Goal: Task Accomplishment & Management: Complete application form

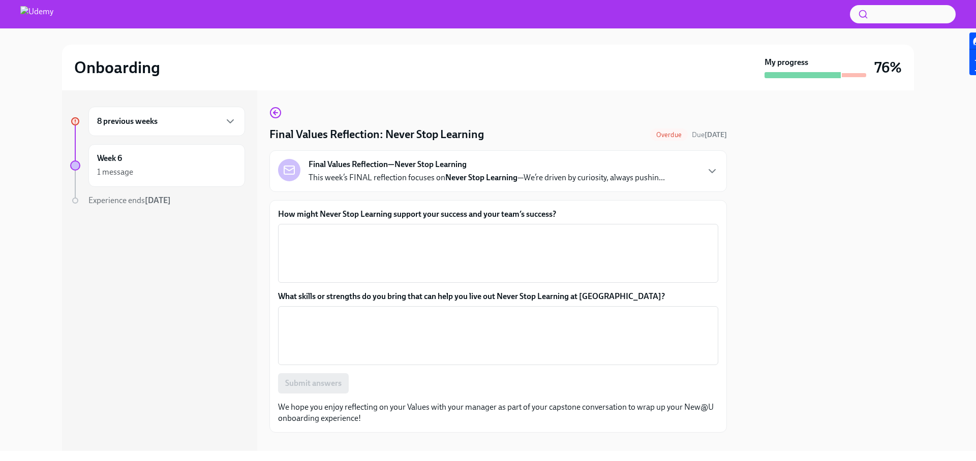
click at [279, 212] on label "How might Never Stop Learning support your success and your team’s success?" at bounding box center [498, 214] width 440 height 11
click at [284, 229] on textarea "How might Never Stop Learning support your success and your team’s success?" at bounding box center [498, 253] width 428 height 49
drag, startPoint x: 281, startPoint y: 215, endPoint x: 570, endPoint y: 217, distance: 288.6
click at [570, 217] on label "How might Never Stop Learning support your success and your team’s success?" at bounding box center [498, 214] width 440 height 11
copy label "How might Never Stop Learning support your success and your team’s success?"
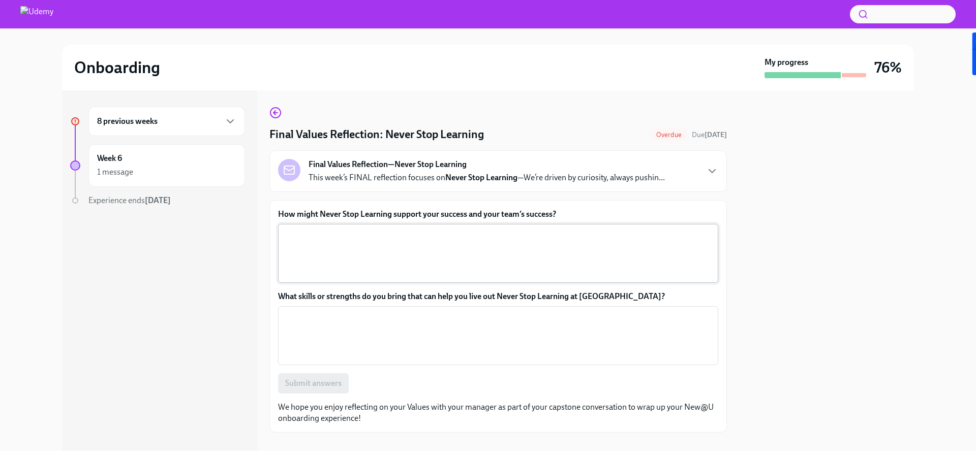
click at [340, 250] on textarea "How might Never Stop Learning support your success and your team’s success?" at bounding box center [498, 253] width 428 height 49
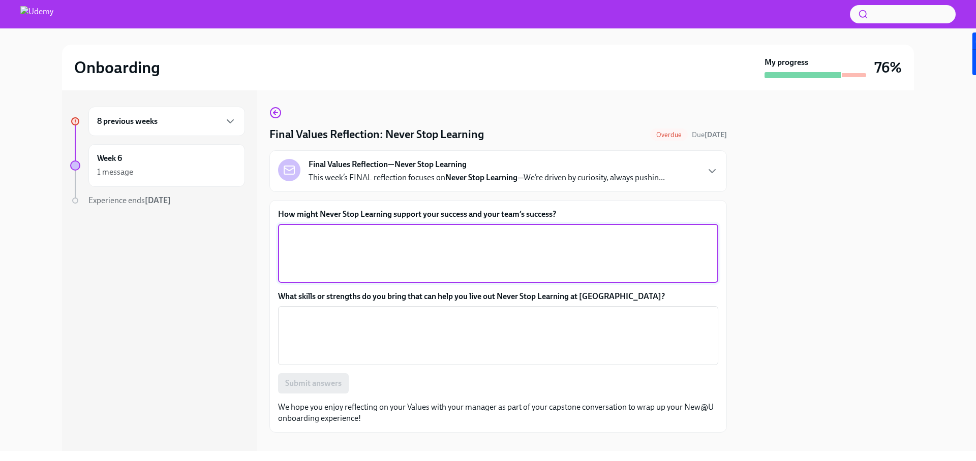
paste textarea "Never Stop Learning supports my success and my team’s success by encouraging co…"
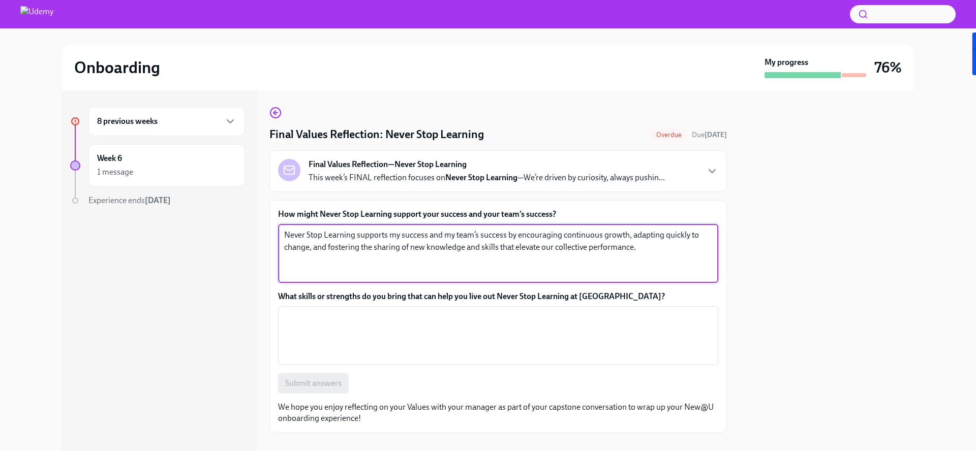
type textarea "Never Stop Learning supports my success and my team’s success by encouraging co…"
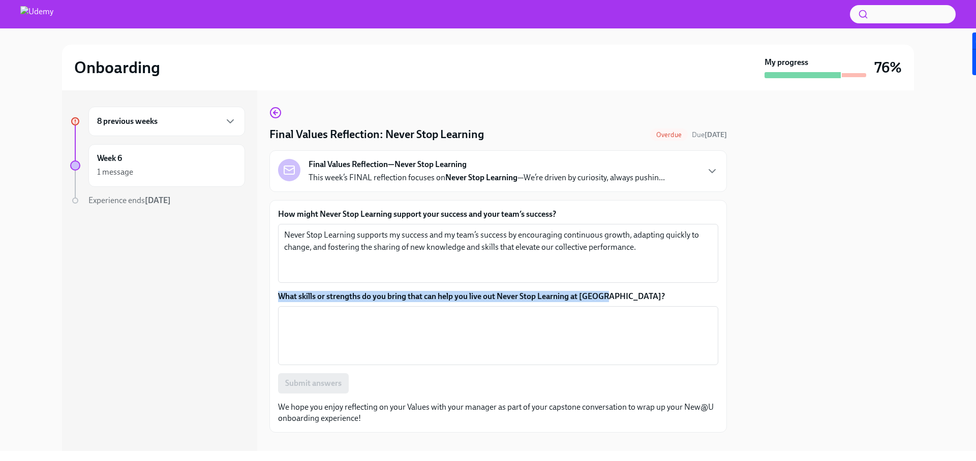
copy label "What skills or strengths do you bring that can help you live out Never Stop Lea…"
drag, startPoint x: 613, startPoint y: 297, endPoint x: 278, endPoint y: 294, distance: 334.8
click at [278, 294] on label "What skills or strengths do you bring that can help you live out Never Stop Lea…" at bounding box center [498, 296] width 440 height 11
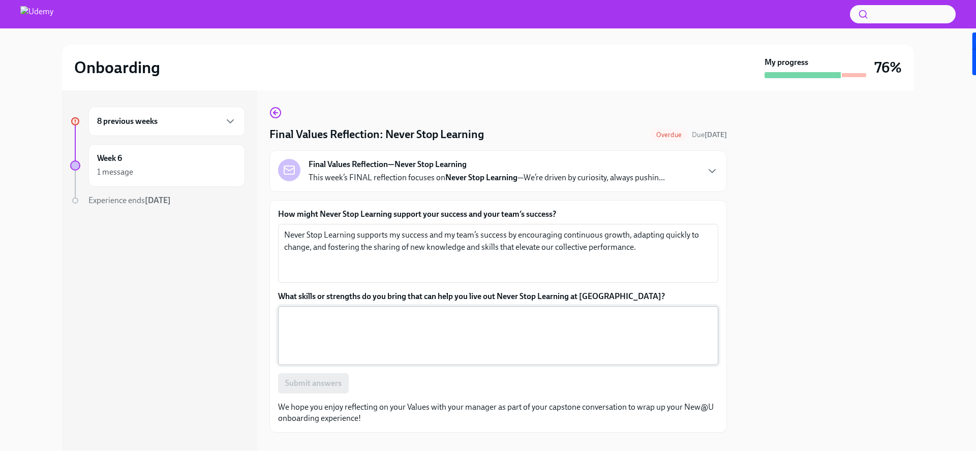
click at [384, 331] on textarea "What skills or strengths do you bring that can help you live out Never Stop Lea…" at bounding box center [498, 335] width 428 height 49
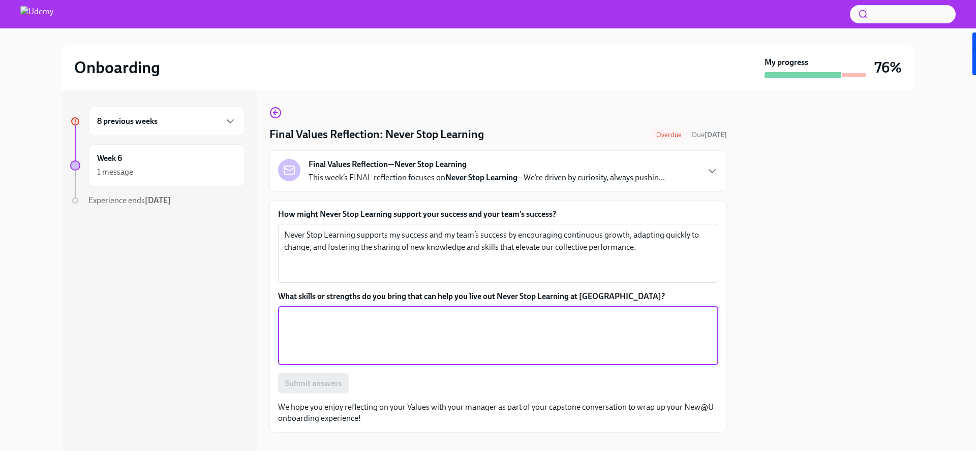
paste textarea "I bring curiosity, adaptability, and a growth mindset that drive me to seek new…"
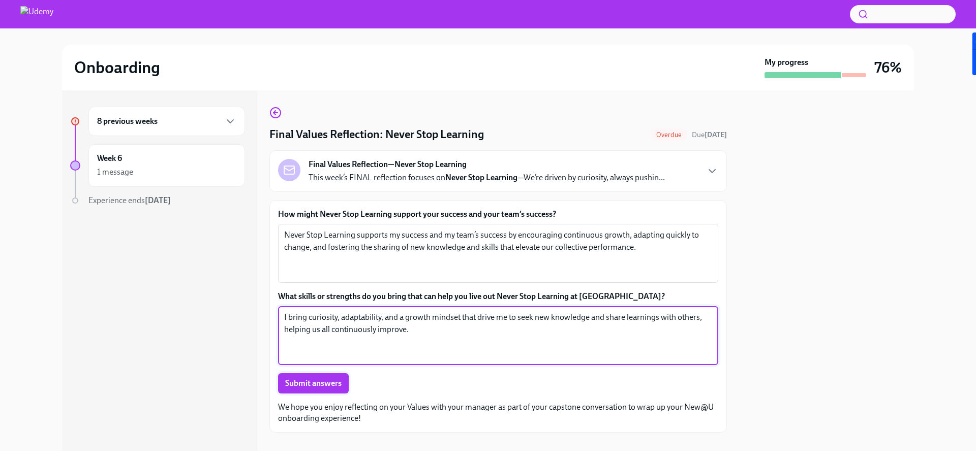
type textarea "I bring curiosity, adaptability, and a growth mindset that drive me to seek new…"
click at [335, 386] on span "Submit answers" at bounding box center [313, 384] width 56 height 10
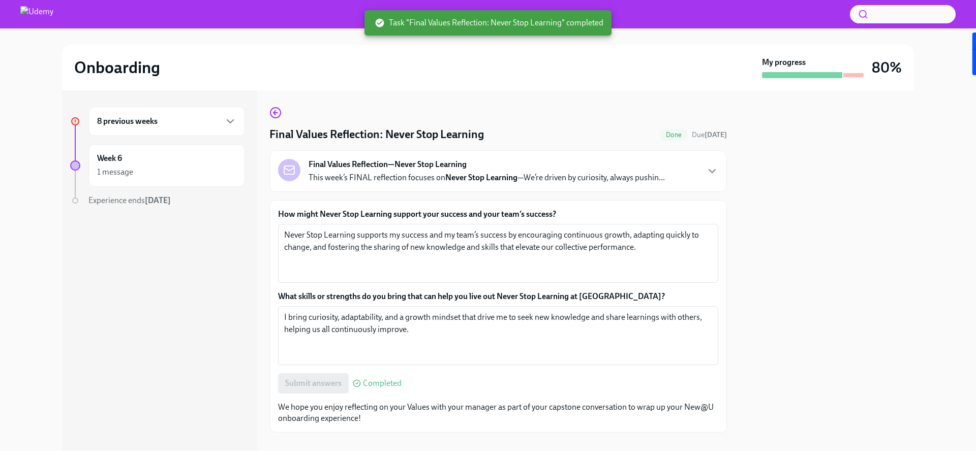
click at [161, 122] on div "8 previous weeks" at bounding box center [166, 121] width 139 height 12
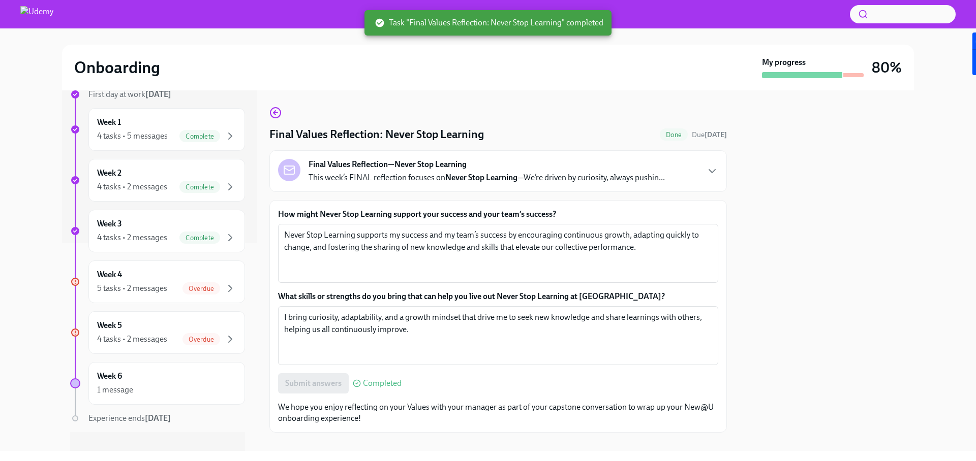
scroll to position [222, 0]
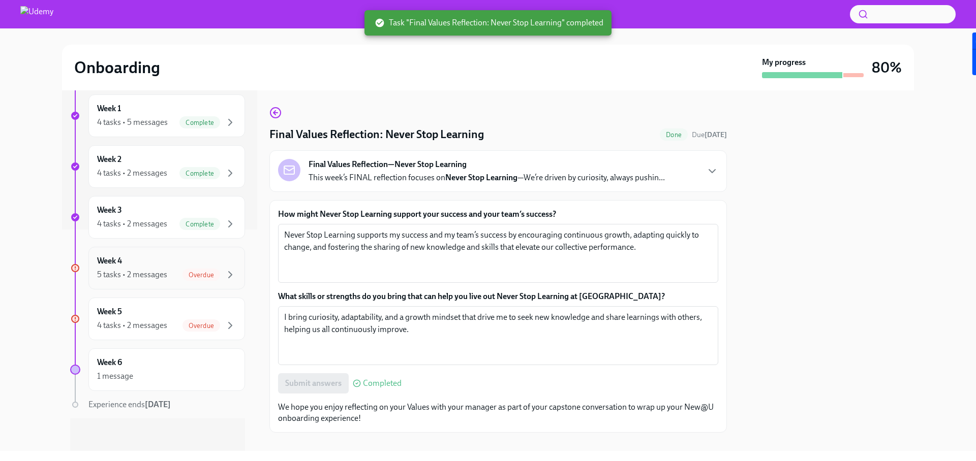
click at [205, 260] on div "Week 4 5 tasks • 2 messages Overdue" at bounding box center [166, 268] width 139 height 25
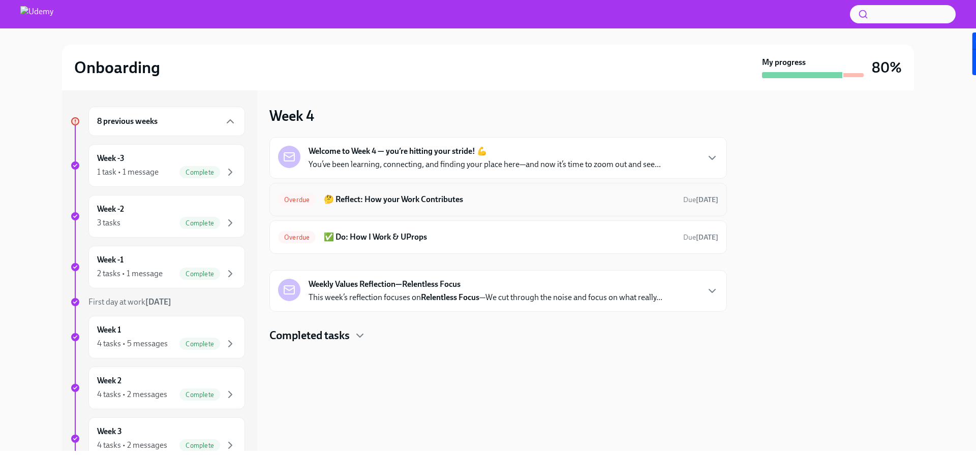
click at [487, 209] on div "Overdue 🤔 Reflect: How your Work Contributes Due [DATE]" at bounding box center [497, 200] width 457 height 34
click at [561, 197] on h6 "🤔 Reflect: How your Work Contributes" at bounding box center [499, 199] width 351 height 11
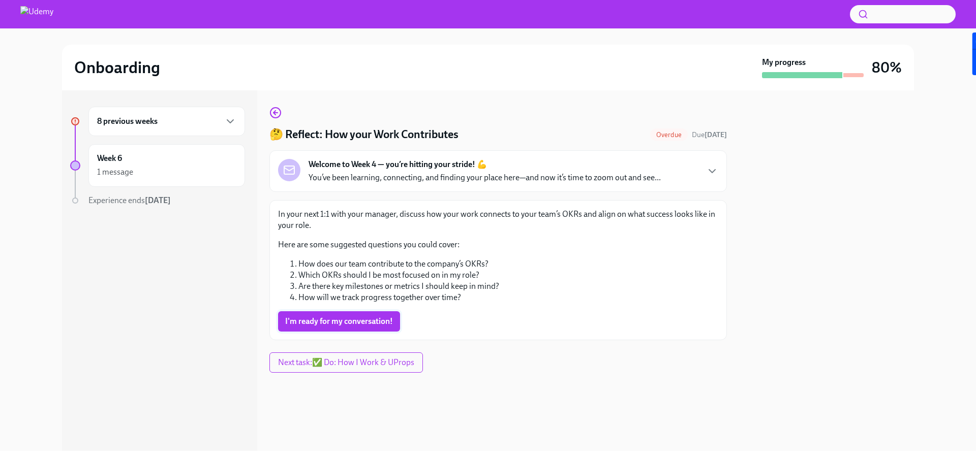
click at [390, 324] on span "I'm ready for my conversation!" at bounding box center [339, 322] width 108 height 10
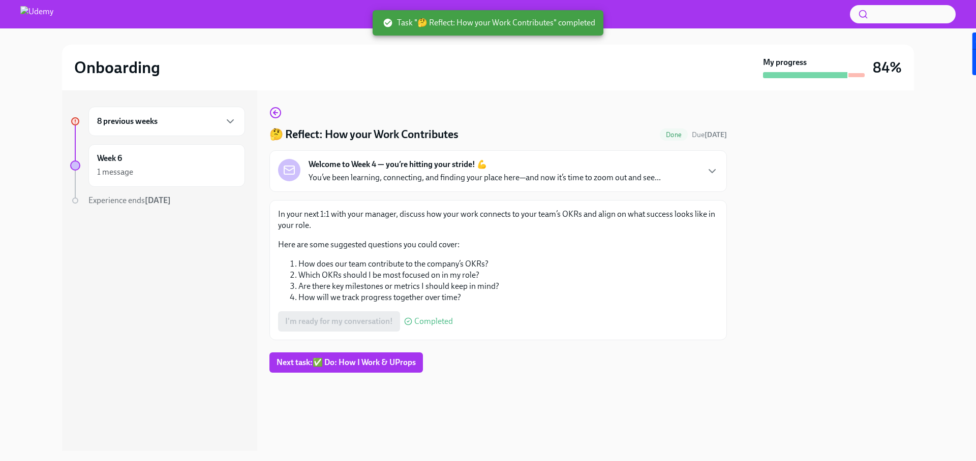
click at [146, 131] on div "8 previous weeks" at bounding box center [166, 121] width 156 height 29
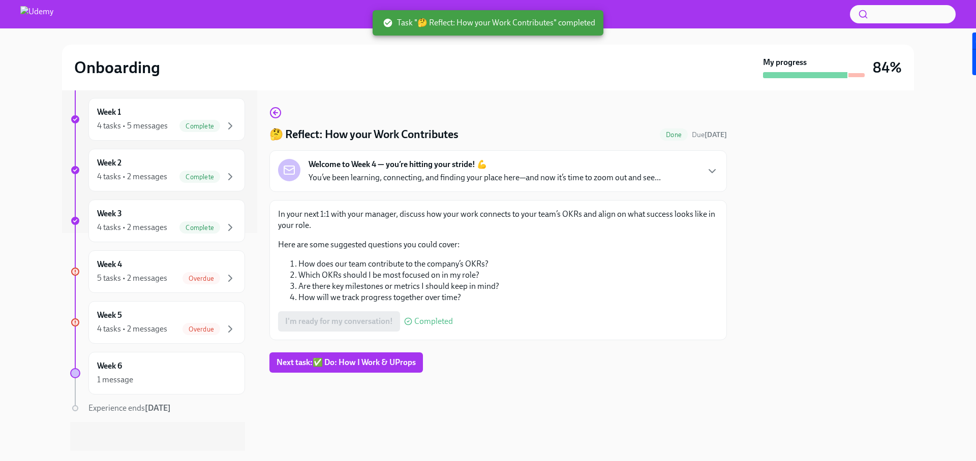
scroll to position [222, 0]
click at [192, 270] on div "Overdue" at bounding box center [201, 275] width 38 height 12
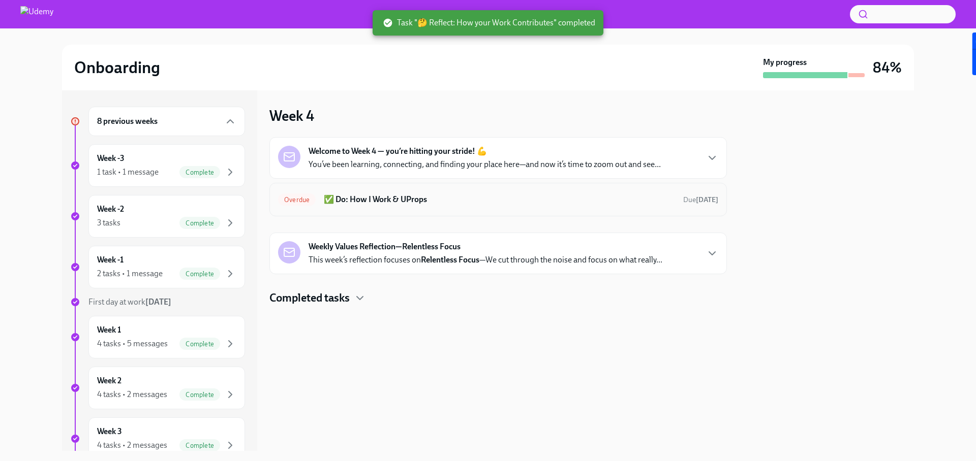
click at [389, 203] on h6 "✅ Do: How I Work & UProps" at bounding box center [499, 199] width 351 height 11
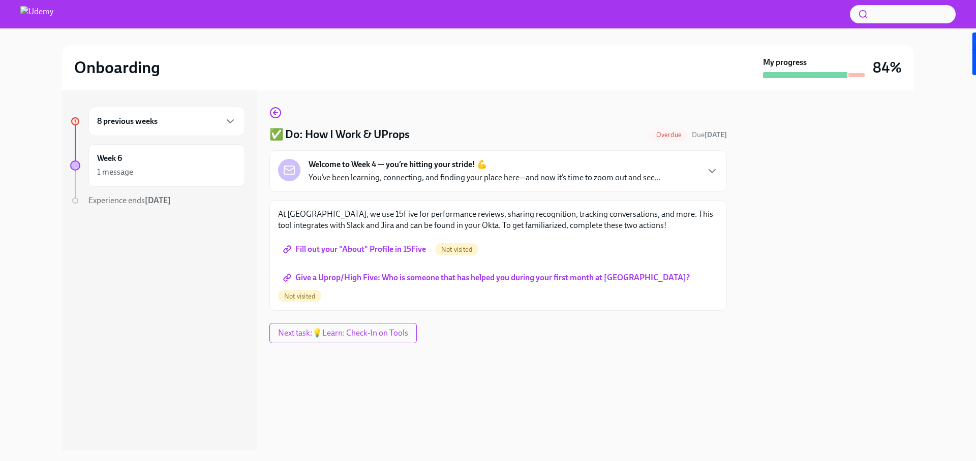
click at [389, 182] on p "You’ve been learning, connecting, and finding your place here—and now it’s time…" at bounding box center [484, 177] width 352 height 11
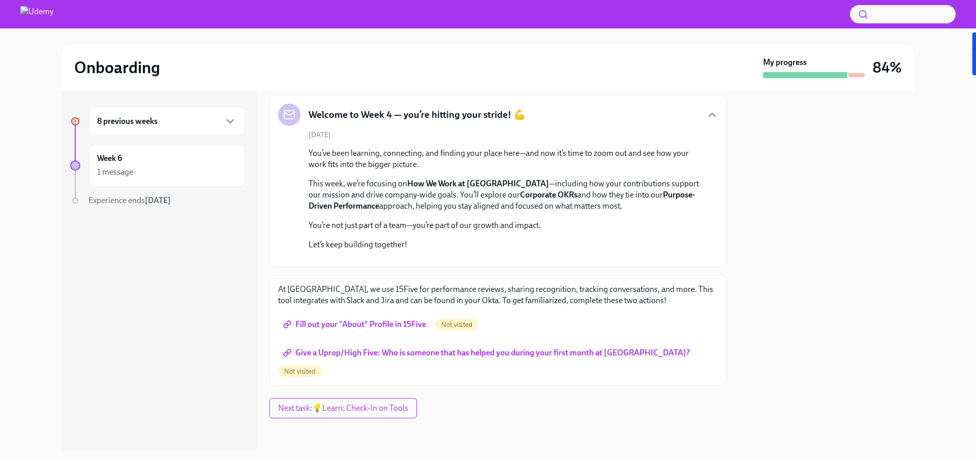
scroll to position [234, 0]
click at [367, 330] on span "Fill out your "About" Profile in 15Five" at bounding box center [355, 325] width 141 height 10
click at [612, 358] on span "Give a Uprop/High Five: Who is someone that has helped you during your first mo…" at bounding box center [487, 353] width 404 height 10
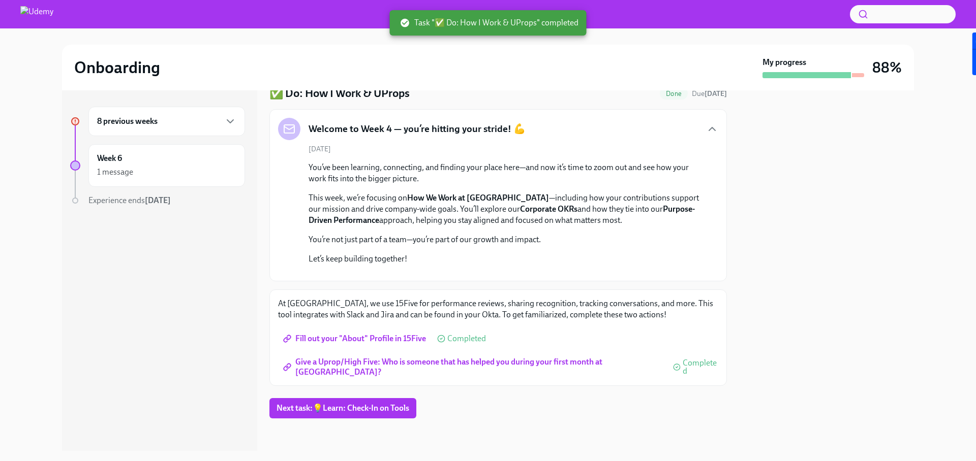
click at [171, 119] on div "8 previous weeks" at bounding box center [166, 121] width 139 height 12
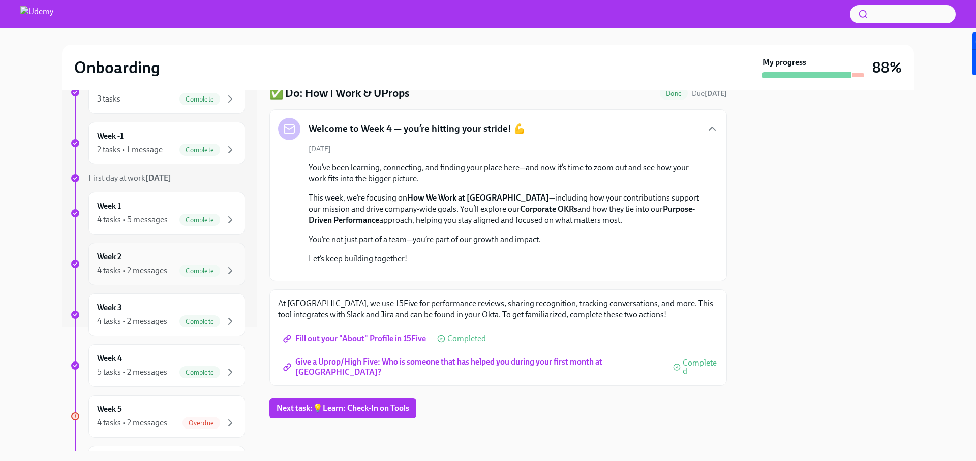
scroll to position [170, 0]
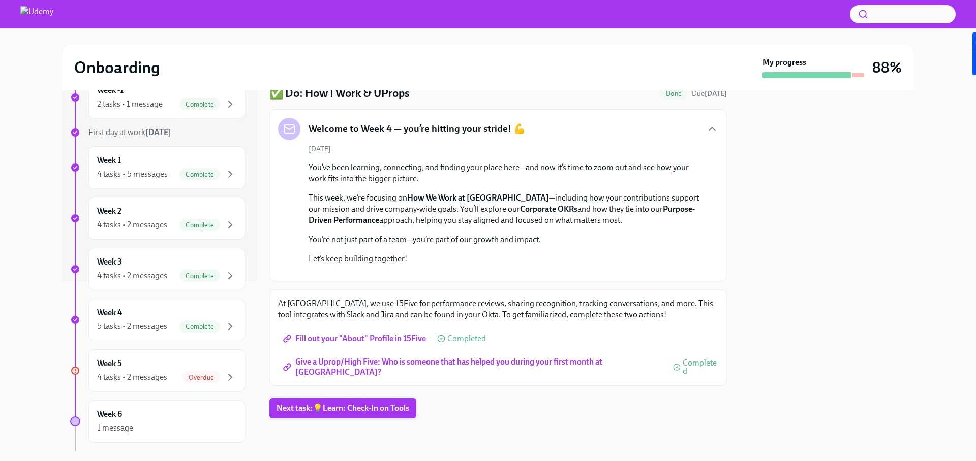
click at [367, 402] on button "Next task : 💡Learn: Check-In on Tools" at bounding box center [342, 408] width 147 height 20
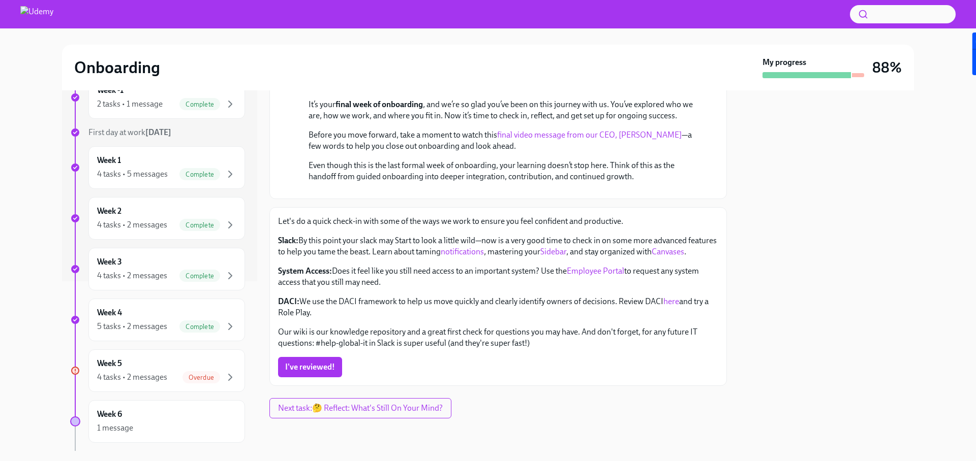
scroll to position [242, 0]
click at [328, 366] on span "I've reviewed!" at bounding box center [310, 367] width 50 height 10
click at [156, 374] on div "4 tasks • 2 messages" at bounding box center [132, 377] width 70 height 11
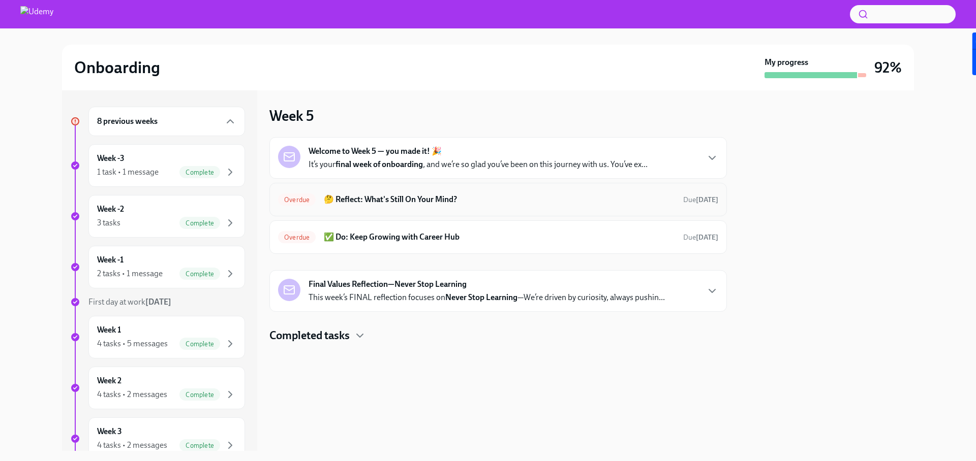
click at [545, 196] on h6 "🤔 Reflect: What's Still On Your Mind?" at bounding box center [499, 199] width 351 height 11
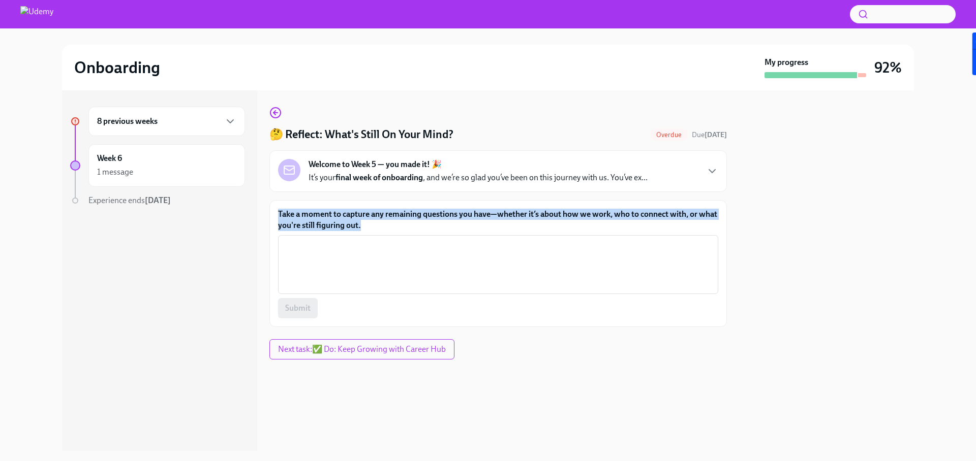
drag, startPoint x: 383, startPoint y: 225, endPoint x: 270, endPoint y: 216, distance: 113.6
click at [270, 216] on div "Take a moment to capture any remaining questions you have—whether it’s about ho…" at bounding box center [497, 263] width 457 height 127
copy label "Take a moment to capture any remaining questions you have—whether it’s about ho…"
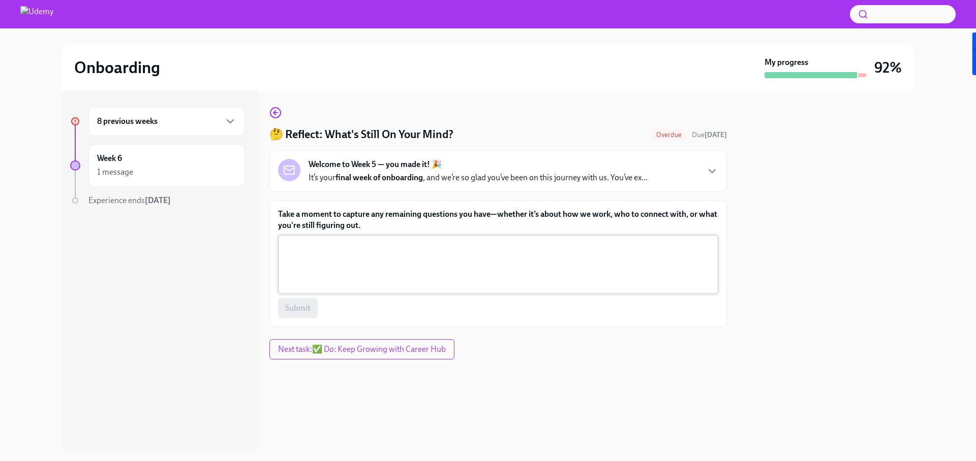
click at [404, 267] on textarea "Take a moment to capture any remaining questions you have—whether it’s about ho…" at bounding box center [498, 264] width 428 height 49
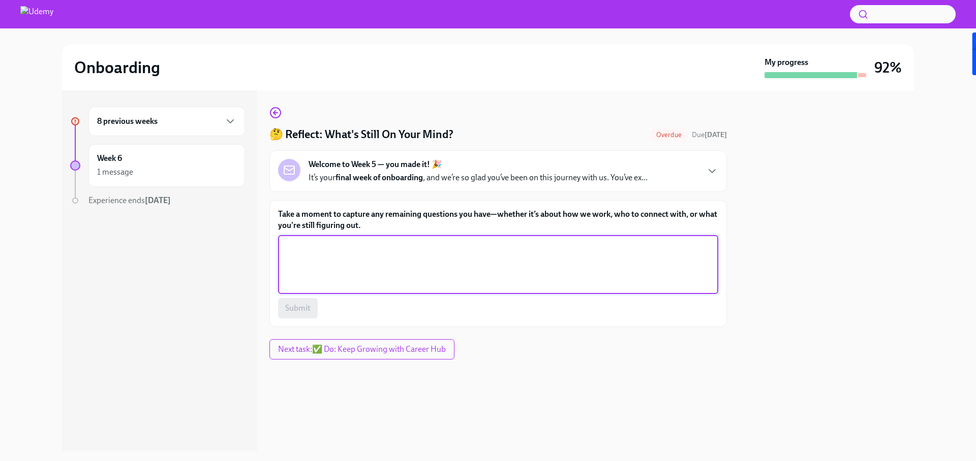
paste textarea "I’d like to better understand the key stakeholders I should connect with early …"
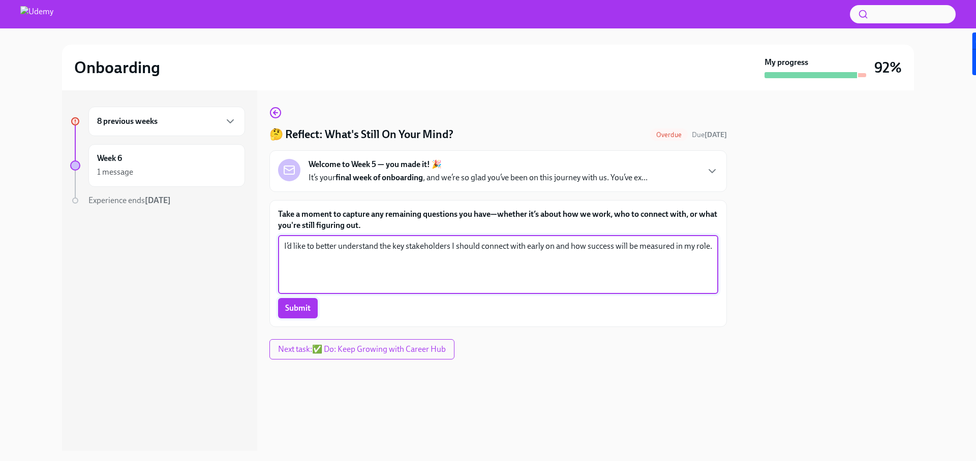
type textarea "I’d like to better understand the key stakeholders I should connect with early …"
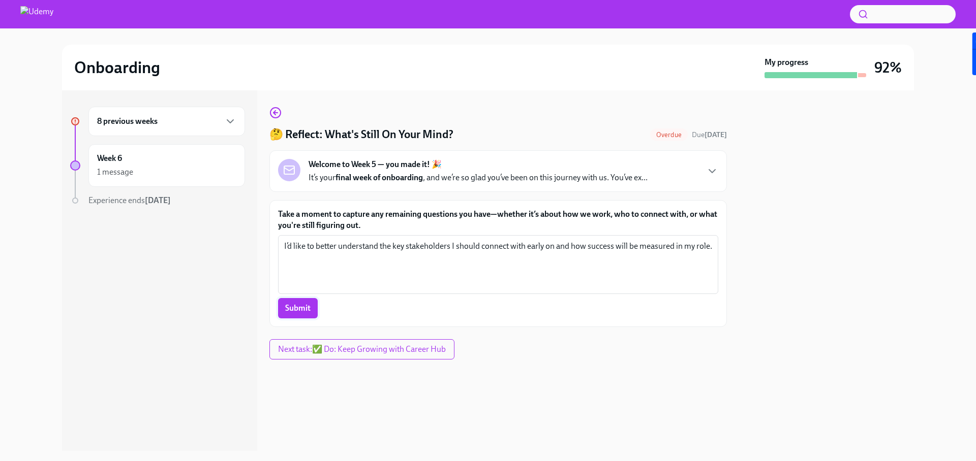
click at [302, 310] on span "Submit" at bounding box center [297, 308] width 25 height 10
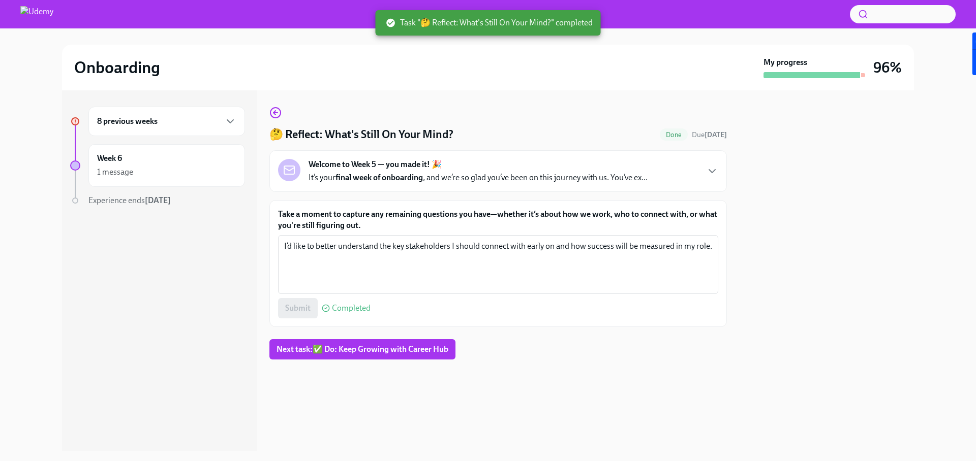
click at [159, 120] on div "8 previous weeks" at bounding box center [166, 121] width 139 height 12
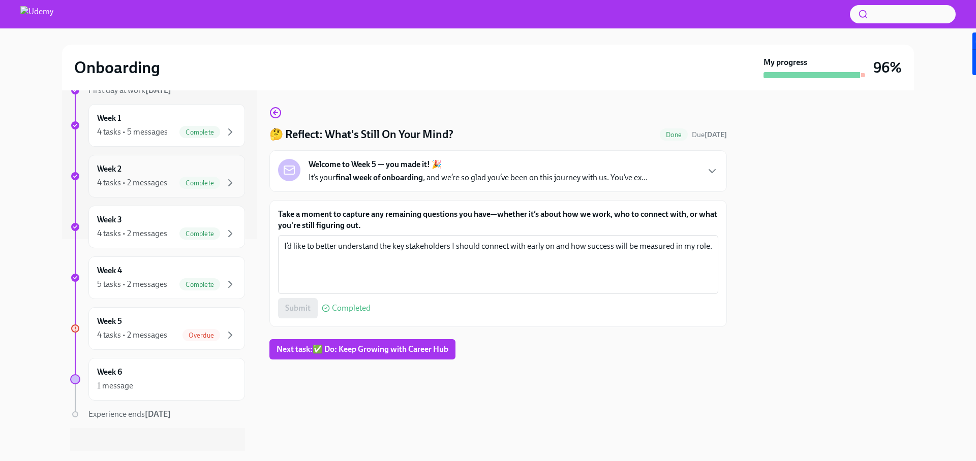
scroll to position [222, 0]
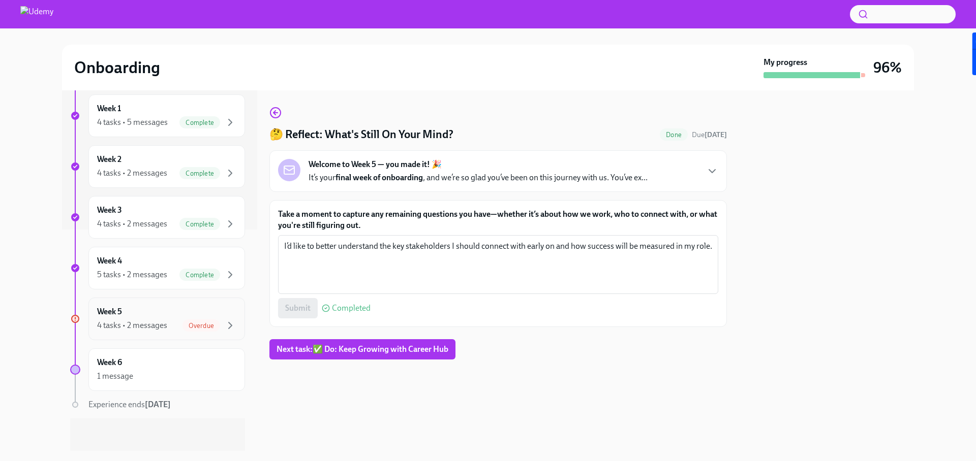
click at [176, 315] on div "Week 5 4 tasks • 2 messages Overdue" at bounding box center [166, 318] width 139 height 25
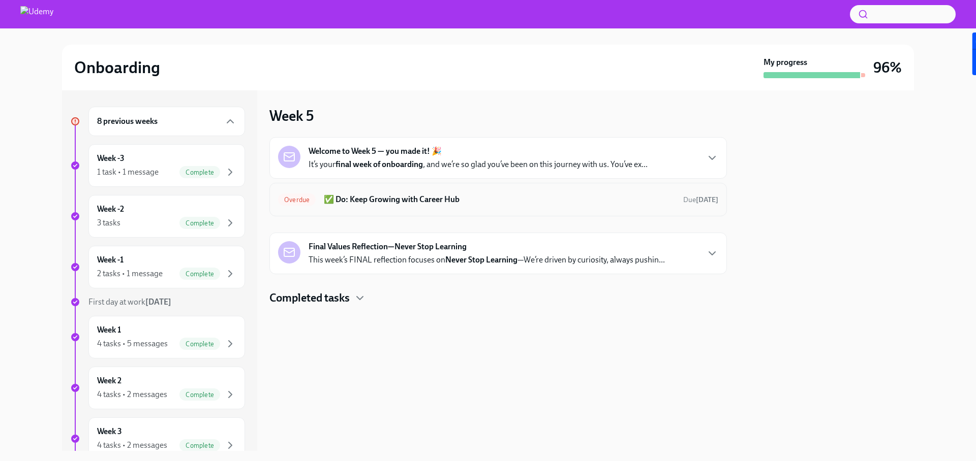
click at [338, 199] on h6 "✅ Do: Keep Growing with Career Hub" at bounding box center [499, 199] width 351 height 11
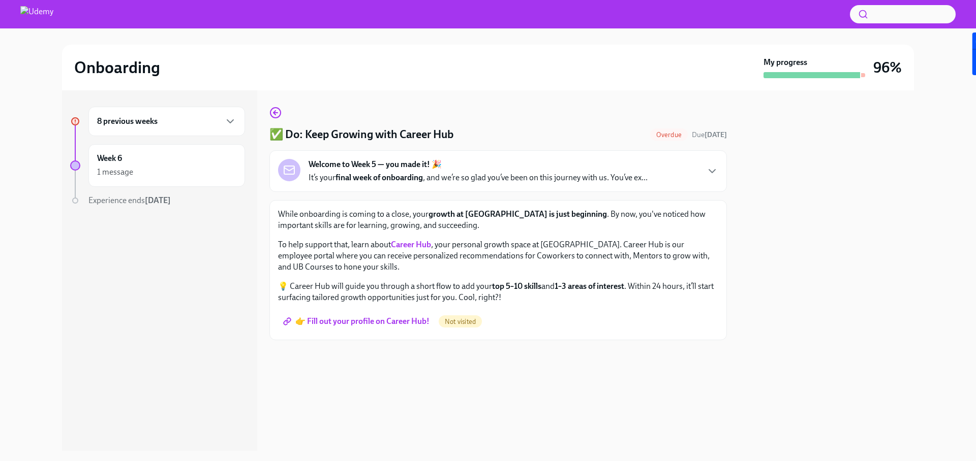
click at [375, 321] on span "👉 Fill out your profile on Career Hub!" at bounding box center [357, 322] width 144 height 10
click at [227, 123] on icon "button" at bounding box center [230, 121] width 12 height 12
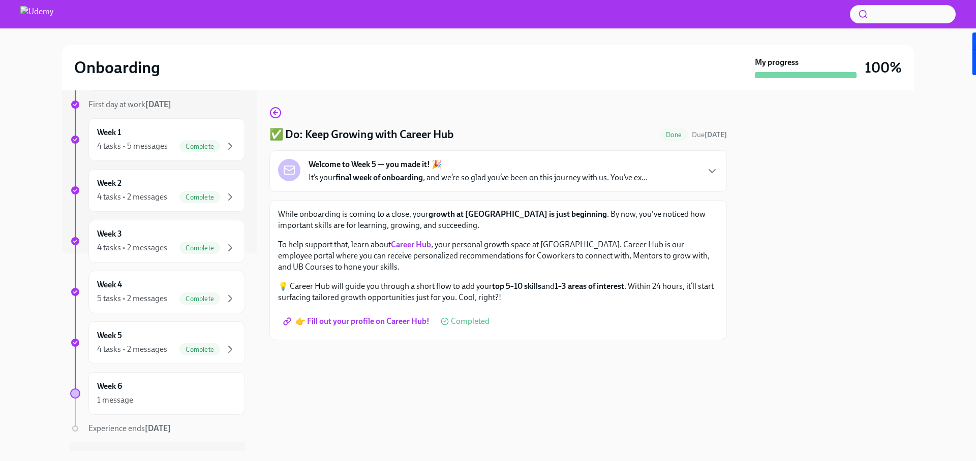
scroll to position [222, 0]
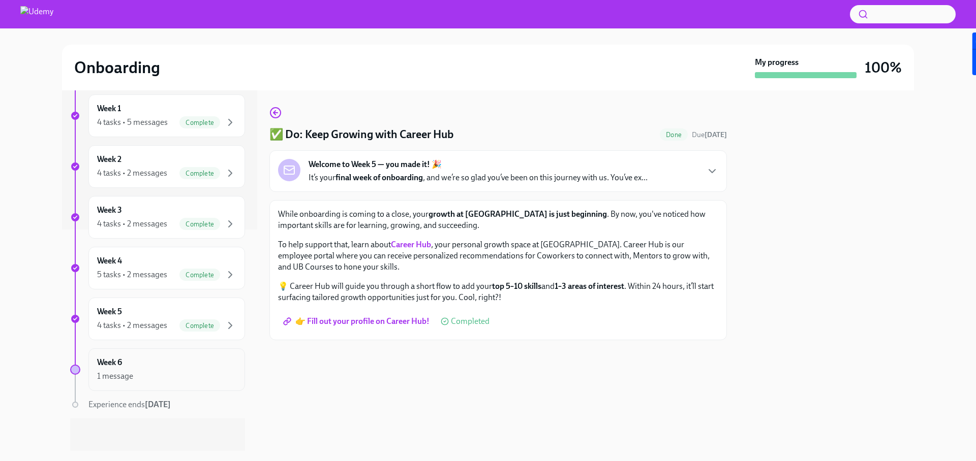
click at [169, 364] on div "Week 6 1 message" at bounding box center [166, 369] width 139 height 25
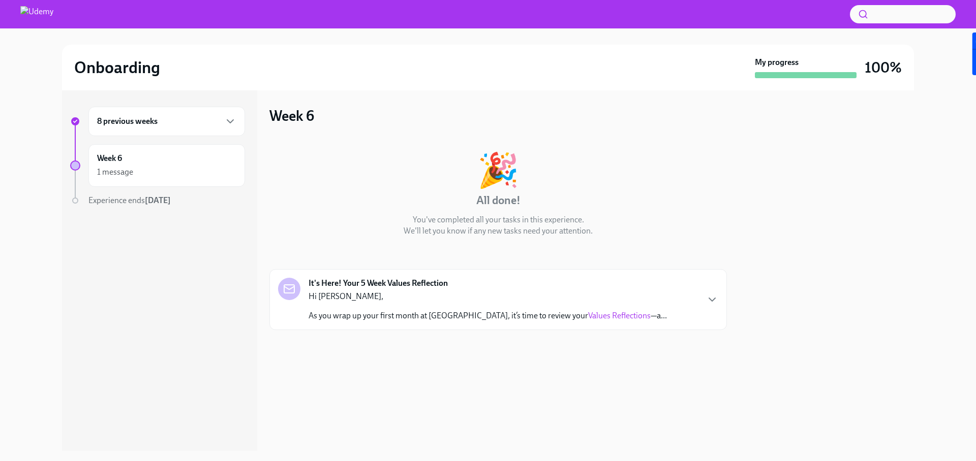
click at [588, 315] on link "Values Reflections" at bounding box center [619, 316] width 62 height 10
